Goal: Task Accomplishment & Management: Use online tool/utility

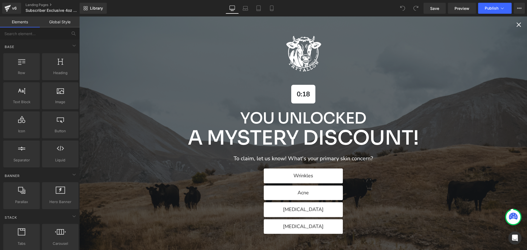
click at [515, 26] on icon "Close popup" at bounding box center [519, 25] width 8 height 8
click at [516, 25] on icon "Close popup" at bounding box center [519, 25] width 8 height 8
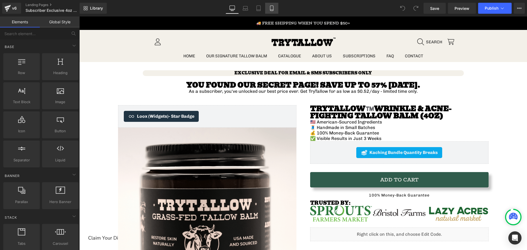
click at [273, 12] on link "Mobile" at bounding box center [271, 8] width 13 height 11
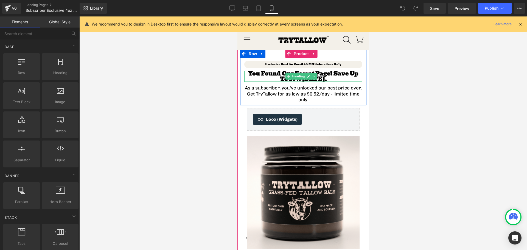
click at [346, 73] on span "You Found Our Secret Page! Save Up To 57% [DATE]." at bounding box center [303, 76] width 110 height 14
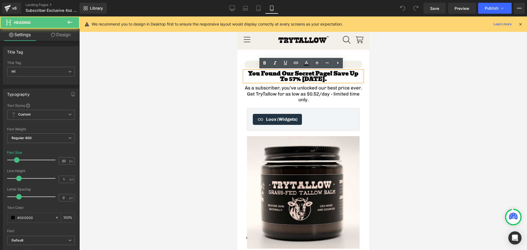
click at [347, 73] on span "You Found Our Secret Page! Save Up To 57% [DATE]." at bounding box center [303, 76] width 110 height 14
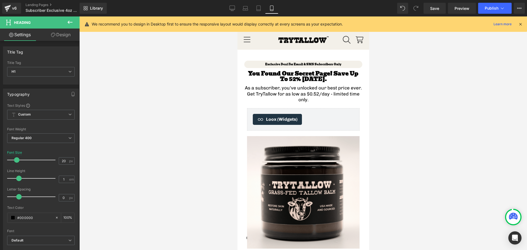
click at [403, 105] on div at bounding box center [303, 133] width 448 height 234
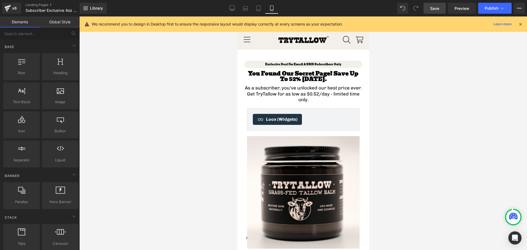
click at [435, 11] on span "Save" at bounding box center [434, 8] width 9 height 6
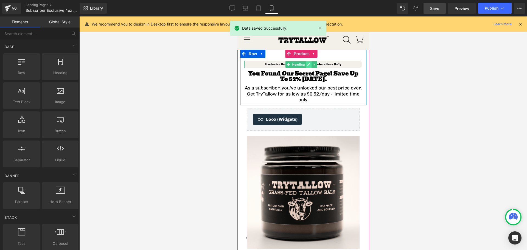
click at [310, 65] on icon at bounding box center [308, 64] width 3 height 3
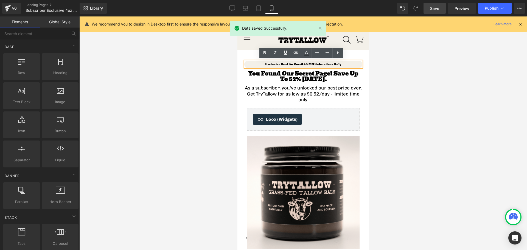
click at [306, 65] on span "Exclusive Deal For Email & SMS Subscribers Only" at bounding box center [303, 64] width 76 height 5
click at [296, 65] on span "Exclusive Deal For Email & SMS Subscribers Only" at bounding box center [303, 64] width 76 height 5
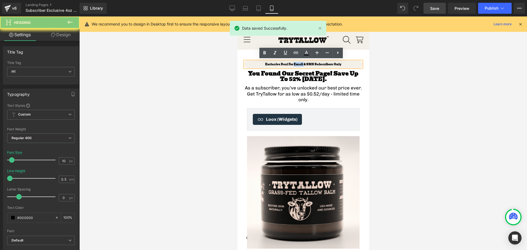
click at [296, 65] on span "Exclusive Deal For Email & SMS Subscribers Only" at bounding box center [303, 64] width 76 height 5
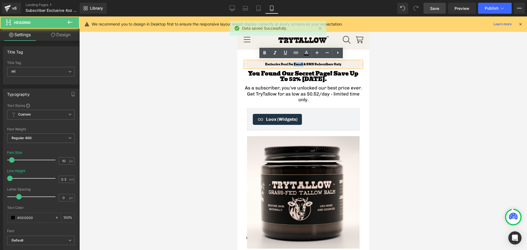
click at [296, 65] on span "Exclusive Deal For Email & SMS Subscribers Only" at bounding box center [303, 64] width 76 height 5
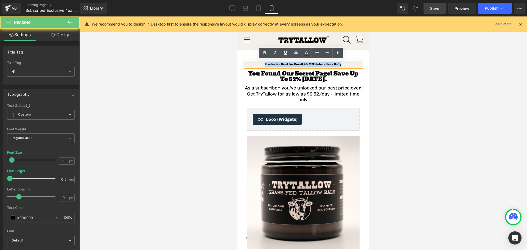
click at [296, 65] on span "Exclusive Deal For Email & SMS Subscribers Only" at bounding box center [303, 64] width 76 height 5
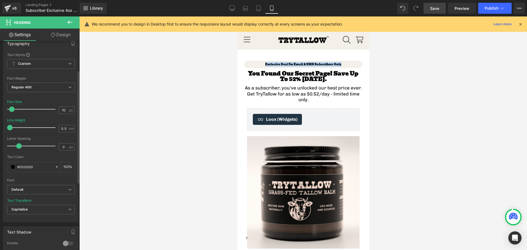
scroll to position [55, 0]
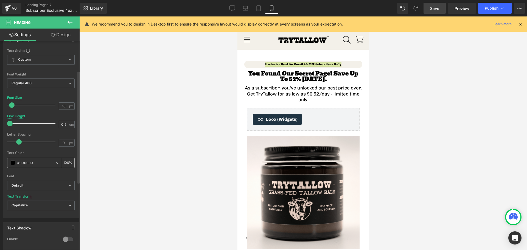
click at [25, 162] on input "#000000" at bounding box center [34, 163] width 35 height 6
click at [13, 165] on span at bounding box center [13, 163] width 4 height 4
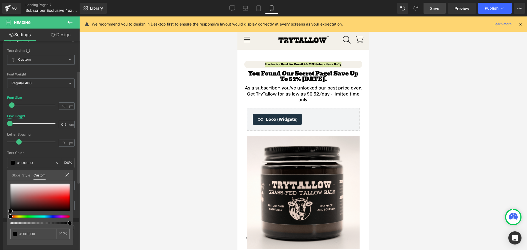
click at [26, 216] on div at bounding box center [37, 217] width 59 height 2
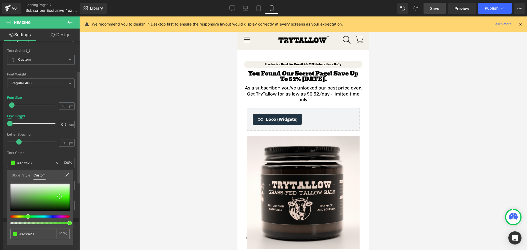
type input "#4eea23"
type input "#43ff0f"
type input "#3fff0a"
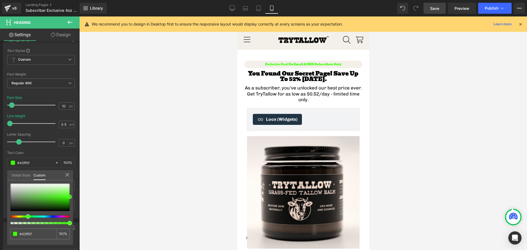
type input "#3fff0a"
drag, startPoint x: 60, startPoint y: 197, endPoint x: 85, endPoint y: 197, distance: 25.5
click at [85, 197] on div "You are previewing how the will restyle your page. You can not edit Elements in…" at bounding box center [263, 130] width 527 height 260
type input "#36f900"
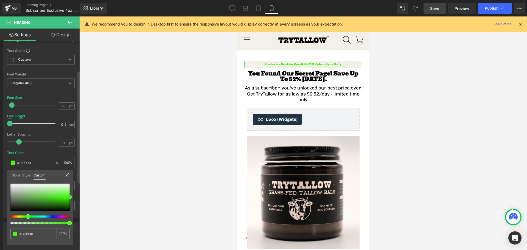
type input "#2bc600"
type input "#24a800"
type input "#23a300"
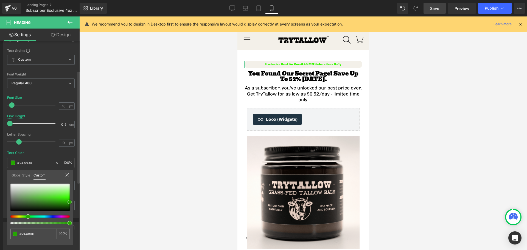
type input "#23a300"
type input "#1e8e00"
type input "#1d8900"
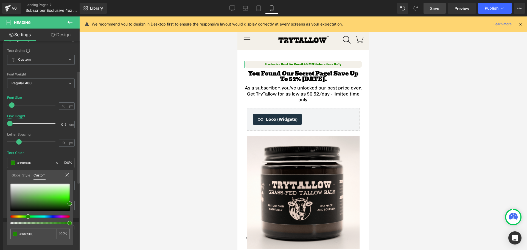
type input "#29c100"
type input "#32ea00"
type input "#47ff14"
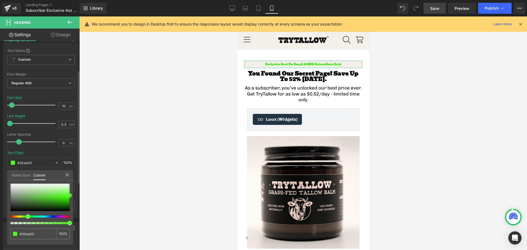
type input "#47ff14"
type input "#53fe23"
click at [69, 196] on span at bounding box center [70, 195] width 4 height 4
click at [66, 175] on icon at bounding box center [67, 175] width 4 height 4
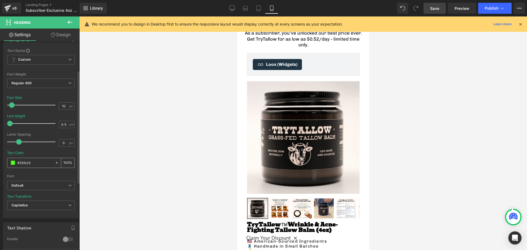
click at [21, 163] on input "#53fe23" at bounding box center [34, 163] width 35 height 6
paste input "31B25C"
type input "#31B25C"
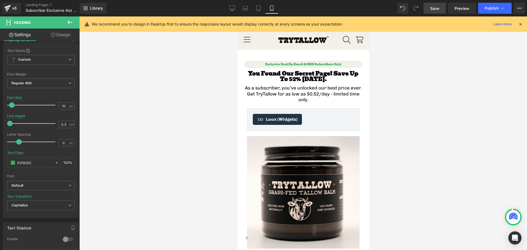
scroll to position [27, 0]
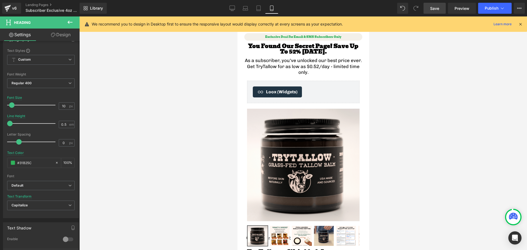
click at [191, 131] on div at bounding box center [303, 133] width 448 height 234
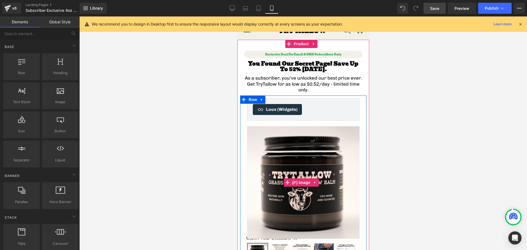
scroll to position [0, 0]
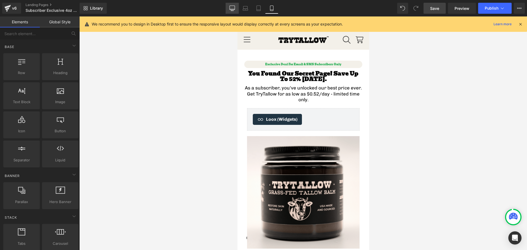
click at [233, 6] on icon at bounding box center [232, 8] width 5 height 4
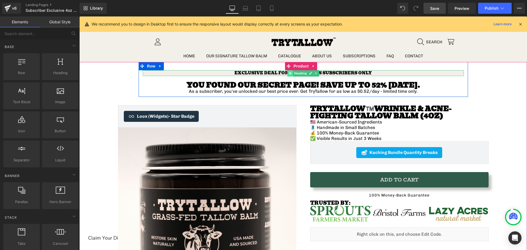
click at [289, 74] on icon at bounding box center [290, 73] width 3 height 3
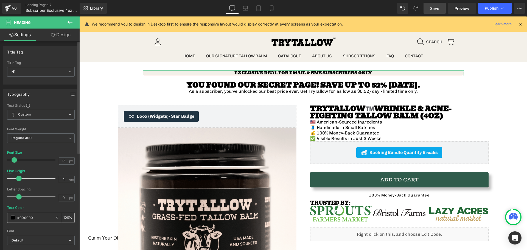
click at [21, 215] on input "#000000" at bounding box center [34, 218] width 35 height 6
paste input "31B25C"
type input "#31B25C"
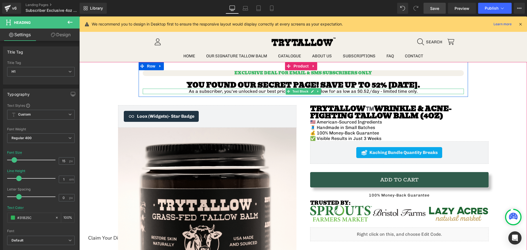
click at [360, 91] on p "As a subscriber, you've unlocked our best price ever. Get TryTallow for as low …" at bounding box center [303, 91] width 321 height 5
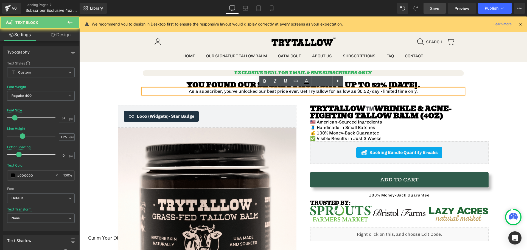
click at [362, 92] on p "As a subscriber, you've unlocked our best price ever. Get TryTallow for as low …" at bounding box center [303, 91] width 321 height 5
click at [363, 92] on p "As a subscriber, you've unlocked our best price ever. Get TryTallow for as low …" at bounding box center [303, 91] width 321 height 5
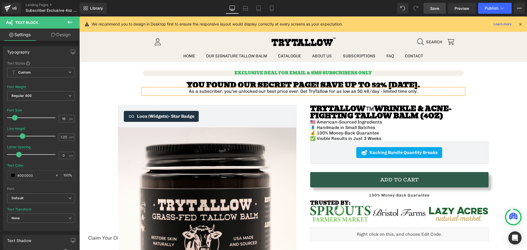
click at [492, 89] on div "Exclusive Deal For Email & SMS Subscribers Only Heading You Found Our Secret Pa…" at bounding box center [303, 229] width 442 height 335
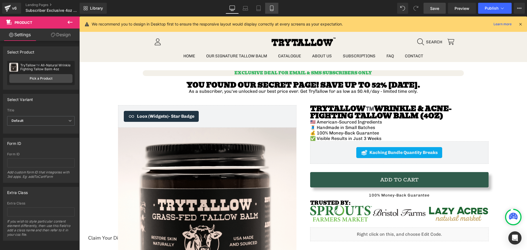
click at [272, 6] on icon at bounding box center [271, 7] width 5 height 5
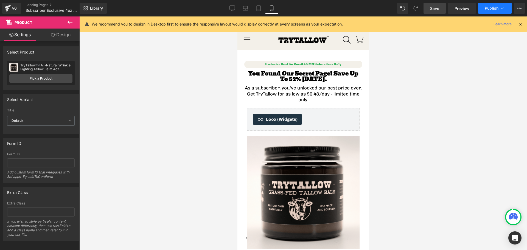
click at [490, 8] on span "Publish" at bounding box center [492, 8] width 14 height 4
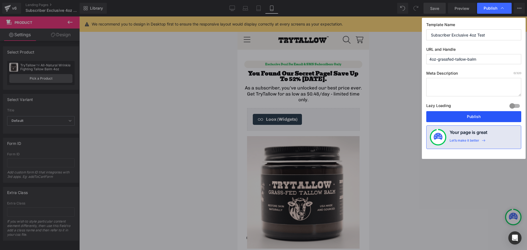
click at [449, 113] on button "Publish" at bounding box center [474, 116] width 95 height 11
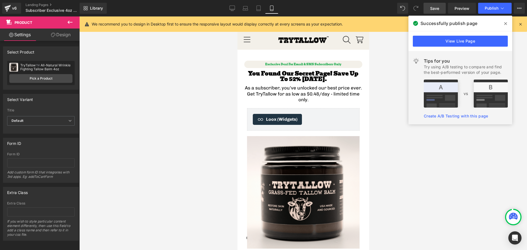
click at [503, 24] on span at bounding box center [506, 23] width 9 height 9
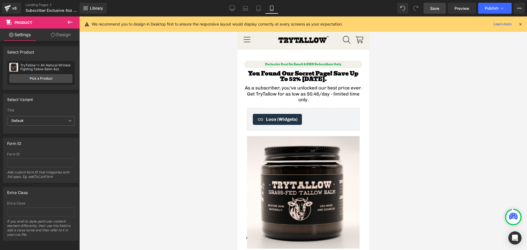
drag, startPoint x: 462, startPoint y: 107, endPoint x: 379, endPoint y: 100, distance: 83.0
click at [461, 106] on div at bounding box center [303, 133] width 448 height 234
